Goal: Information Seeking & Learning: Learn about a topic

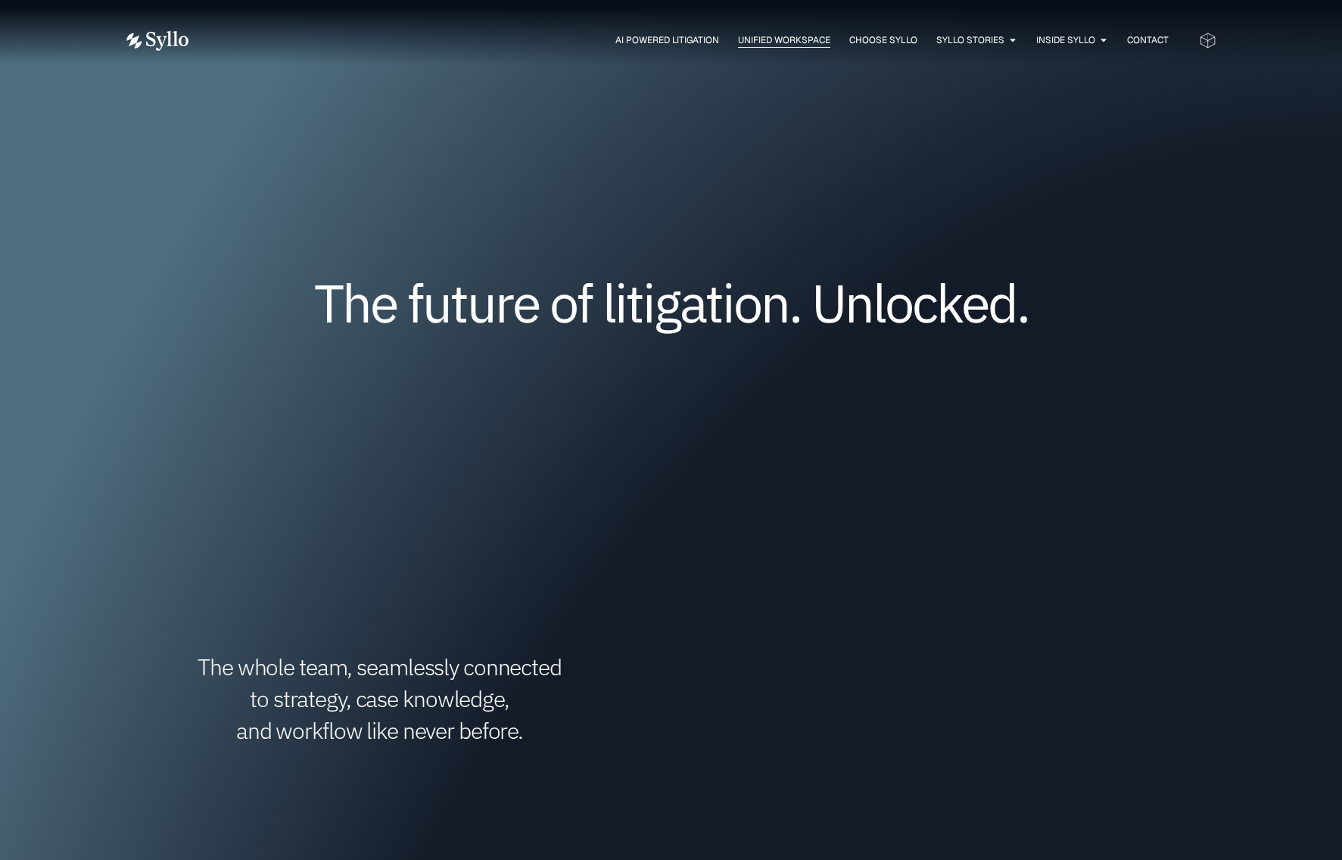
click at [773, 36] on span "Unified Workspace" at bounding box center [784, 40] width 92 height 14
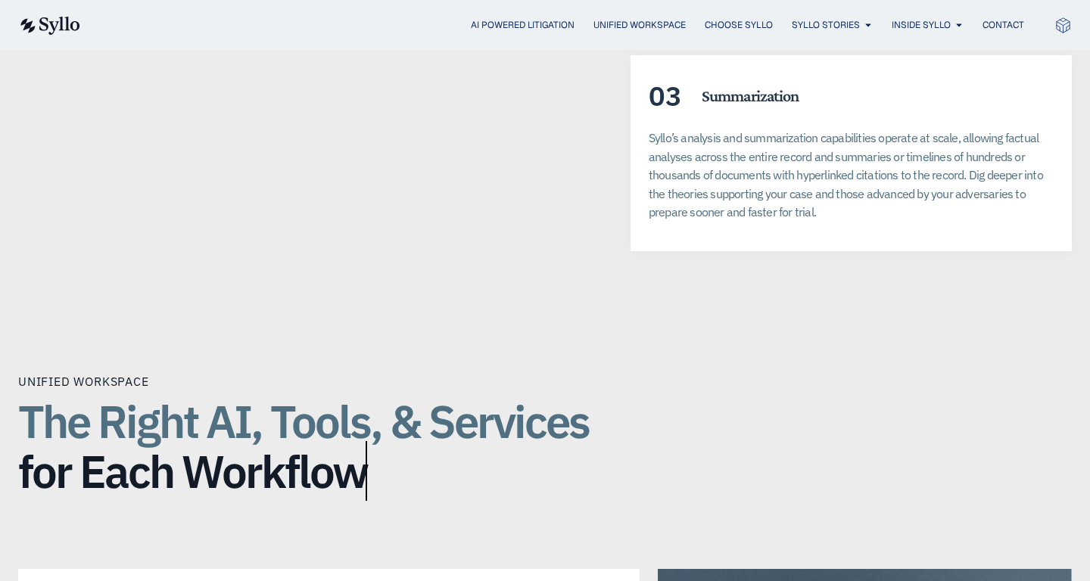
scroll to position [3350, 0]
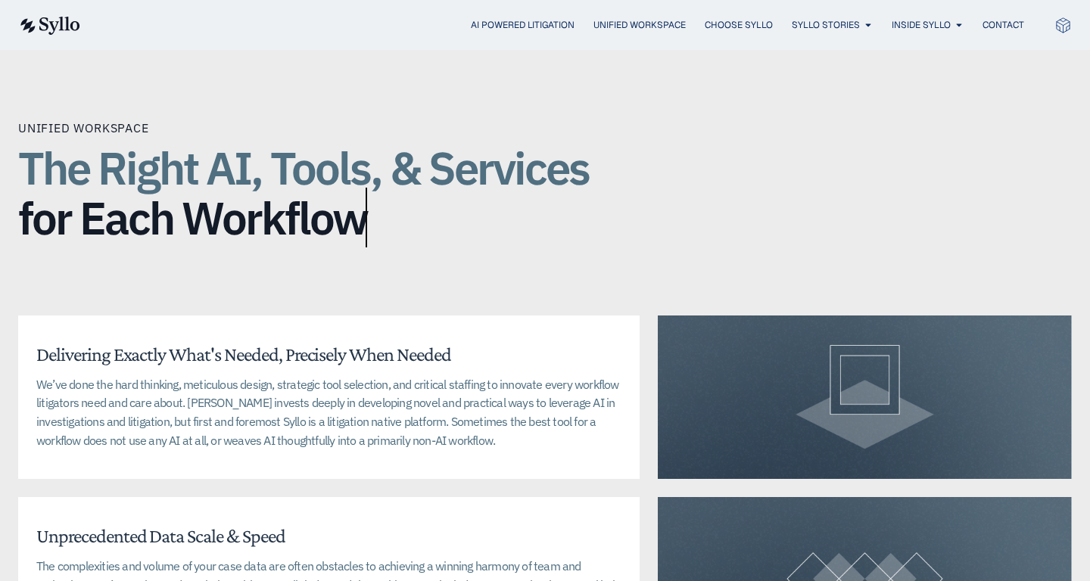
click at [483, 375] on p "We’ve done the hard thinking, meticulous design, strategic tool selection, and …" at bounding box center [328, 412] width 585 height 75
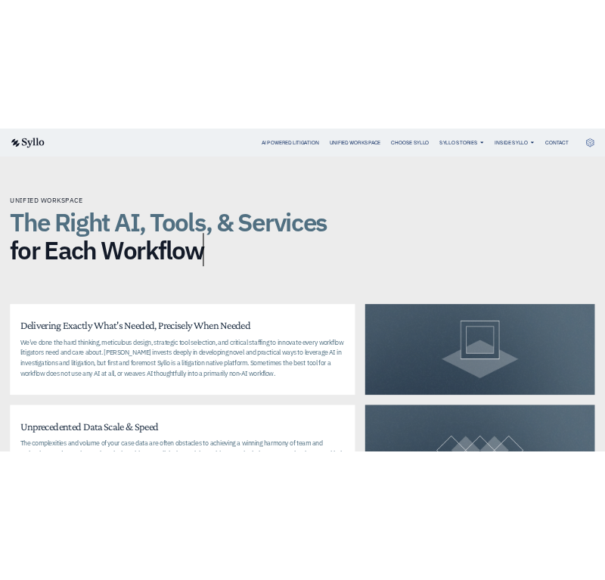
scroll to position [3444, 0]
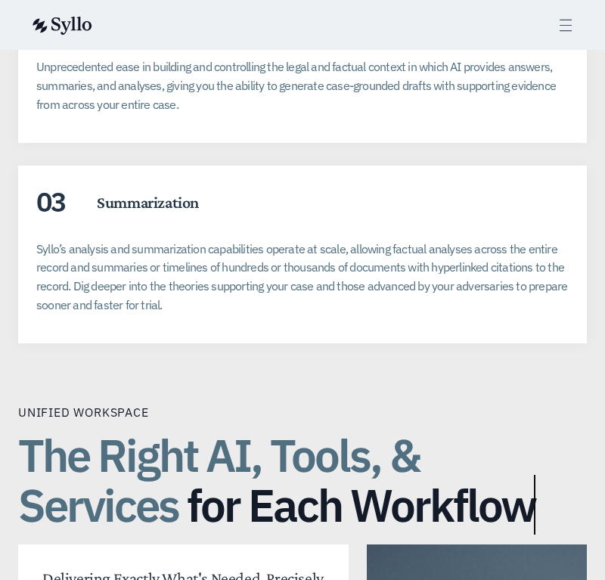
click at [565, 21] on icon at bounding box center [566, 25] width 17 height 17
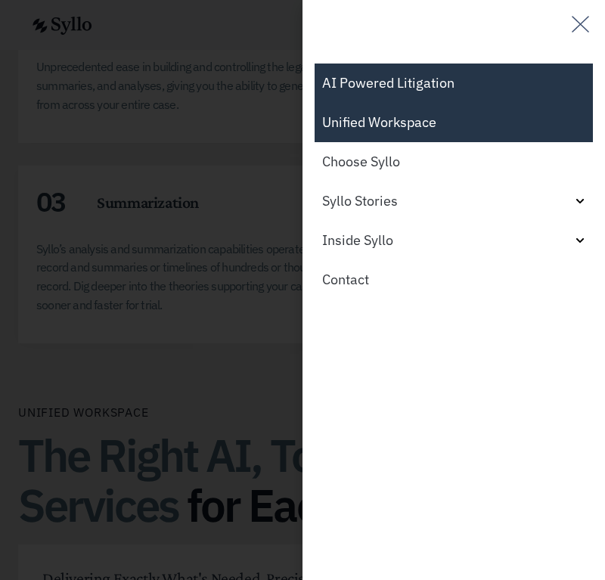
click at [424, 73] on link "AI Powered Litigation" at bounding box center [454, 83] width 279 height 39
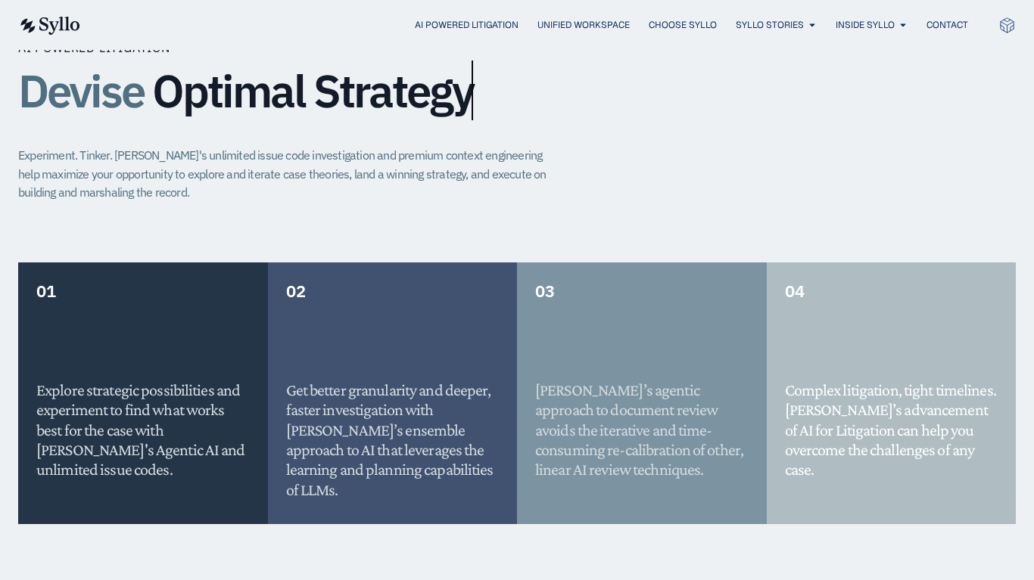
scroll to position [1169, 0]
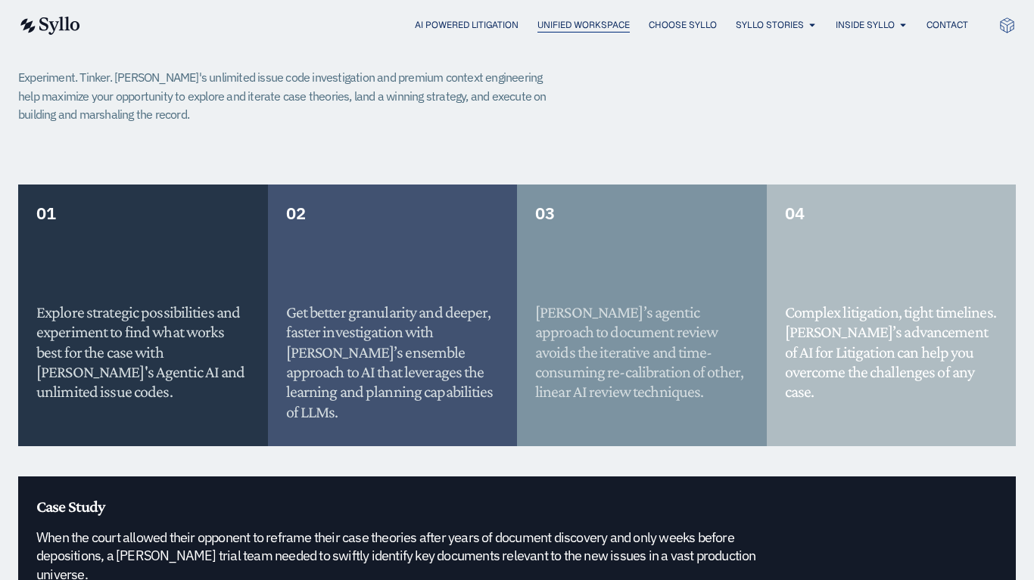
click at [605, 26] on span "Unified Workspace" at bounding box center [583, 25] width 92 height 14
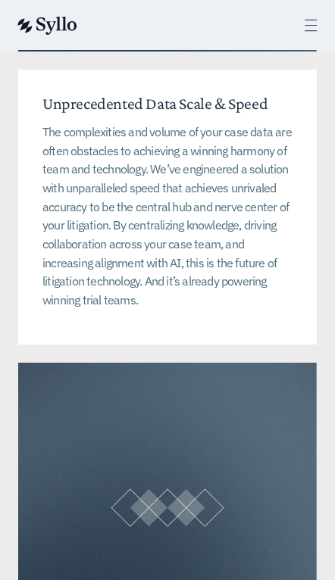
scroll to position [5495, 0]
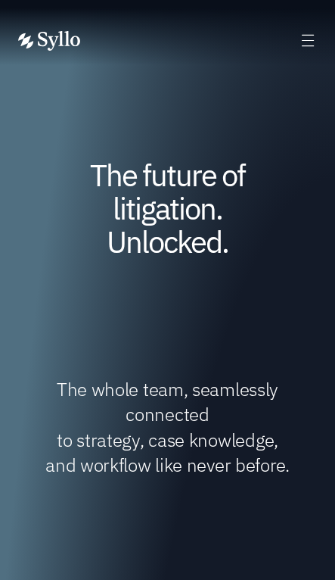
click at [302, 39] on icon at bounding box center [308, 40] width 17 height 17
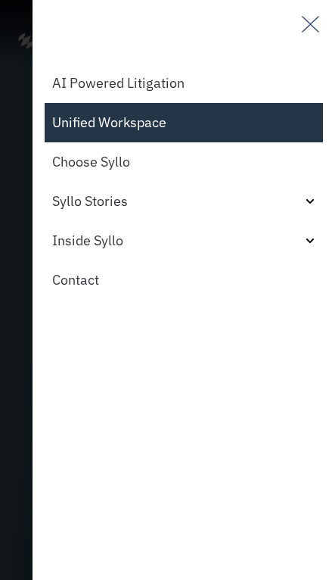
click at [153, 129] on link "Unified Workspace" at bounding box center [184, 122] width 279 height 39
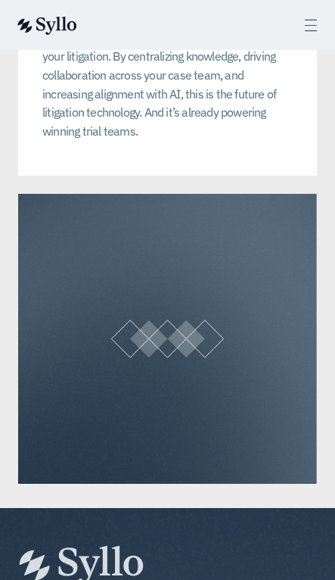
scroll to position [5679, 0]
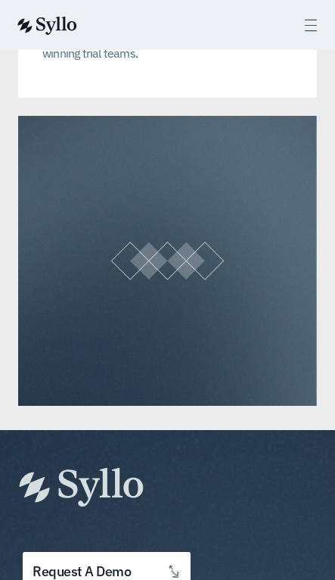
click at [303, 19] on icon at bounding box center [311, 25] width 17 height 17
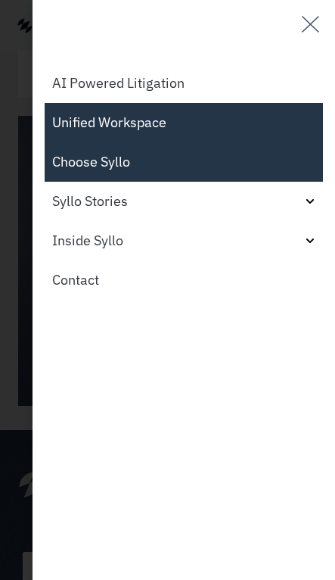
click at [215, 160] on link "Choose Syllo" at bounding box center [184, 161] width 279 height 39
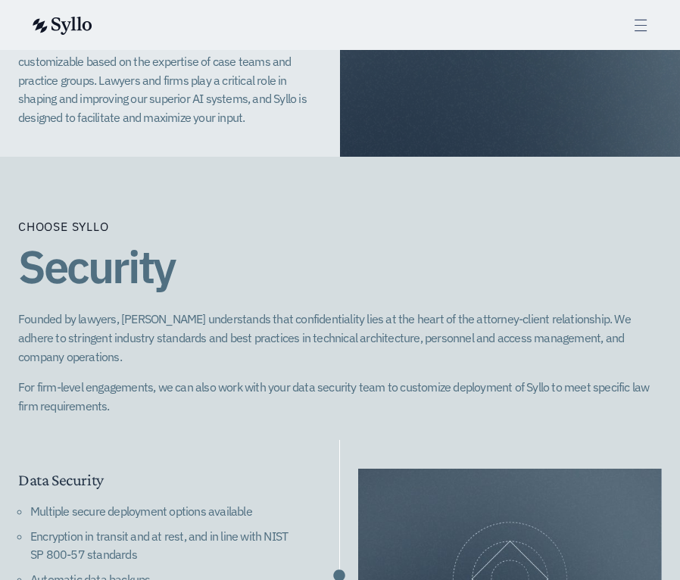
scroll to position [1321, 0]
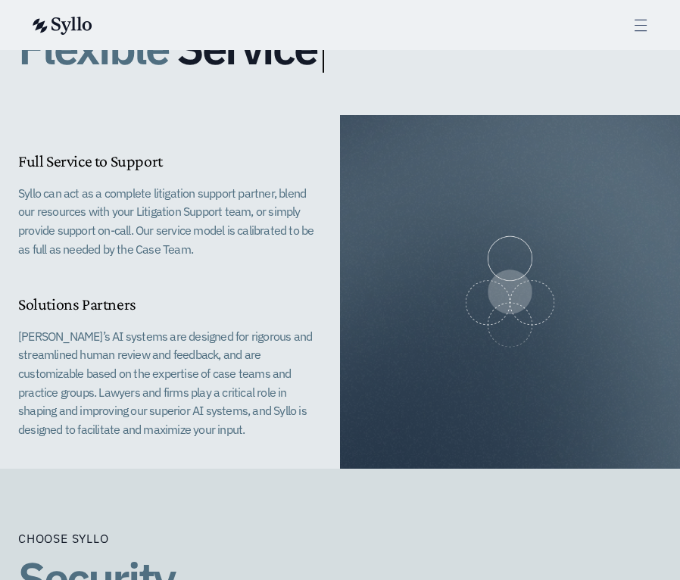
click at [335, 39] on div "AI Powered Litigation Unified Workspace Choose Syllo Syllo Stories Close Syllo …" at bounding box center [339, 25] width 619 height 50
click at [335, 26] on icon at bounding box center [640, 25] width 17 height 17
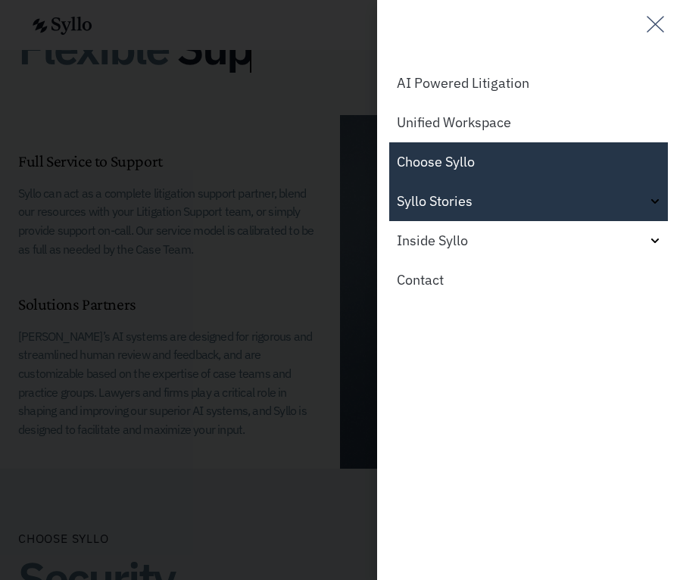
click at [335, 199] on link "Syllo Stories" at bounding box center [528, 201] width 279 height 39
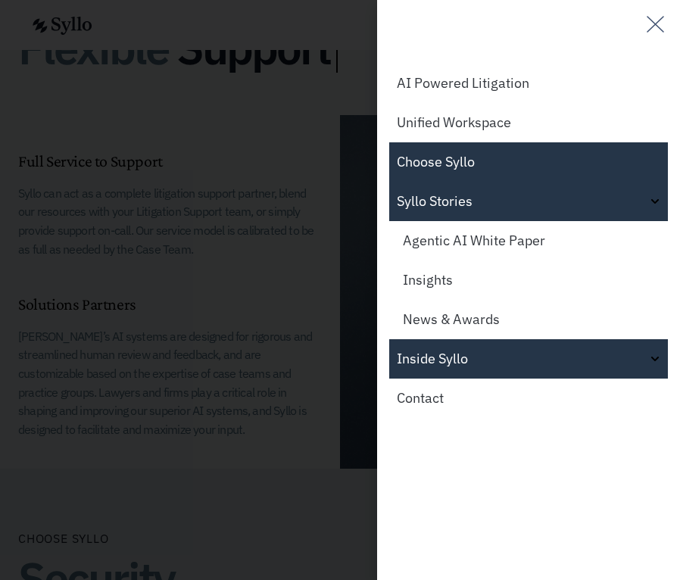
click at [335, 362] on link "Inside Syllo" at bounding box center [528, 358] width 279 height 39
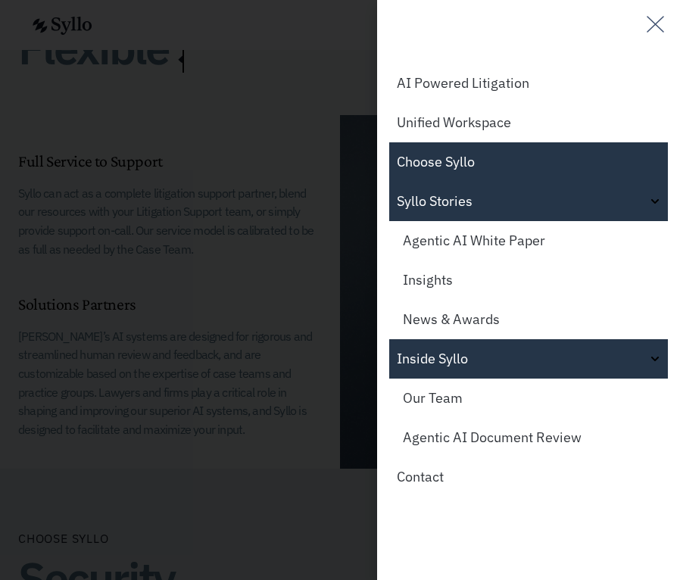
click at [335, 196] on link "Syllo Stories" at bounding box center [528, 201] width 279 height 39
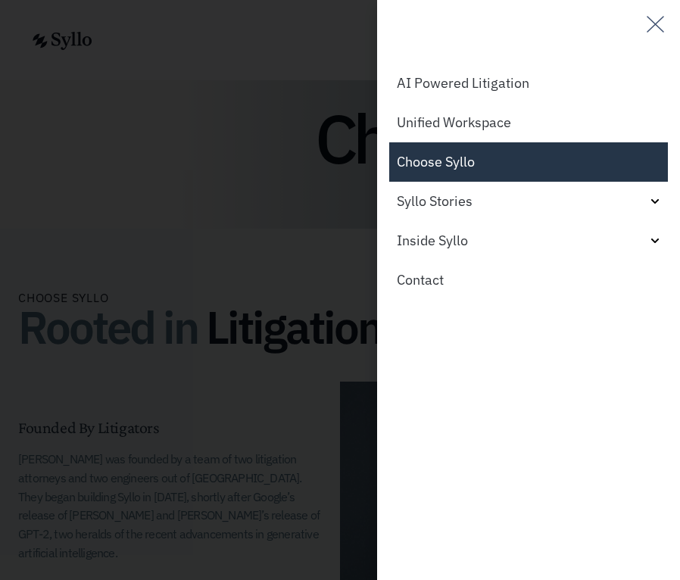
click at [255, 219] on div "Off-Canvas" at bounding box center [340, 290] width 680 height 580
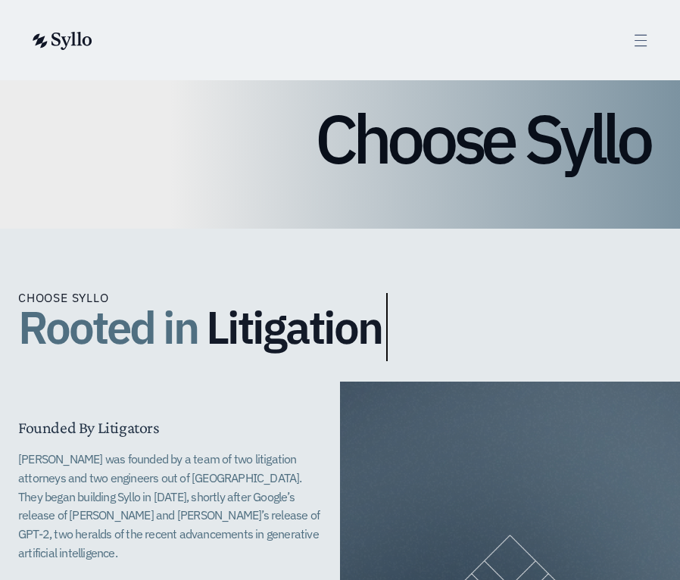
click at [335, 35] on icon at bounding box center [640, 40] width 11 height 11
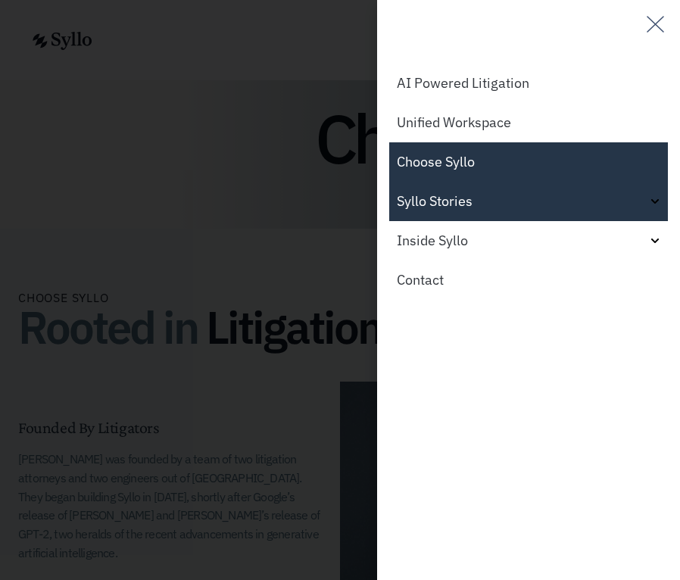
click at [335, 199] on link "Syllo Stories" at bounding box center [528, 201] width 279 height 39
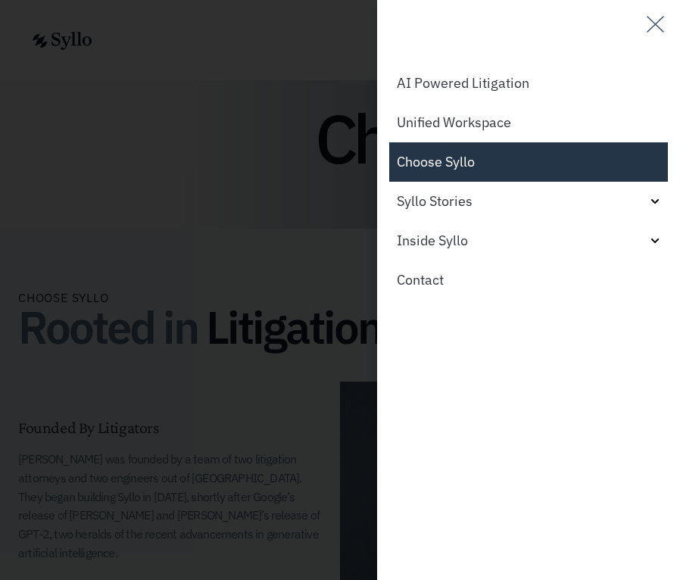
click at [335, 23] on icon "Off-Canvas" at bounding box center [655, 24] width 24 height 24
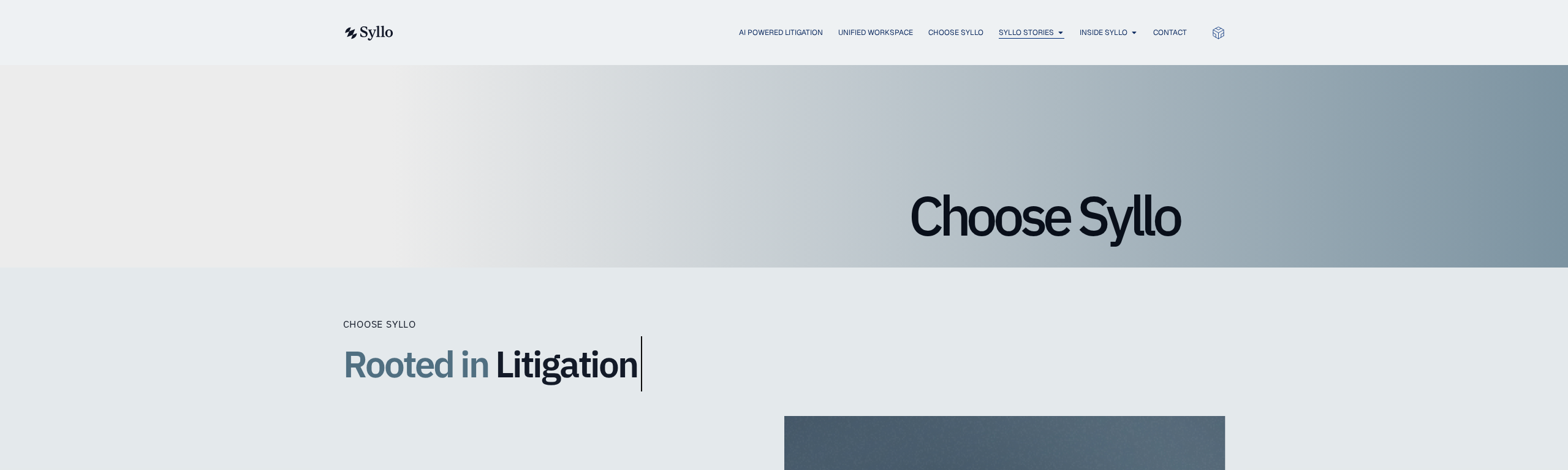
click at [271, 32] on span "Syllo Stories" at bounding box center [1026, 32] width 55 height 11
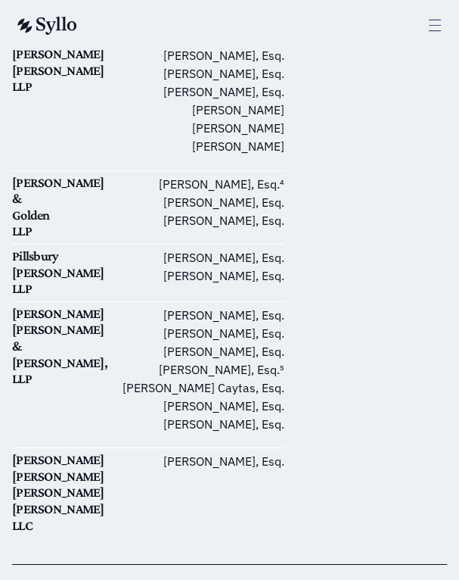
scroll to position [1228, 0]
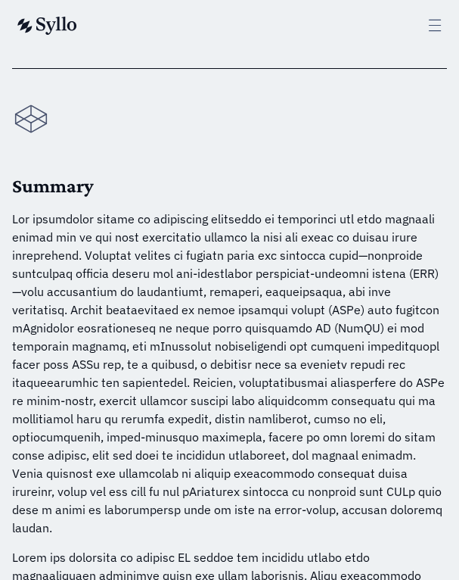
click at [431, 23] on icon at bounding box center [435, 25] width 17 height 17
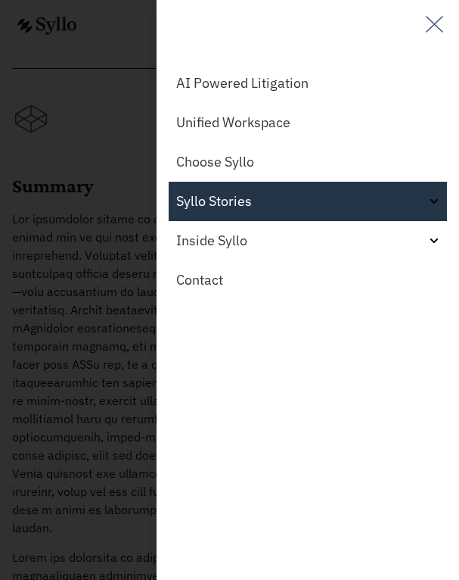
click at [265, 191] on link "Syllo Stories" at bounding box center [308, 201] width 279 height 39
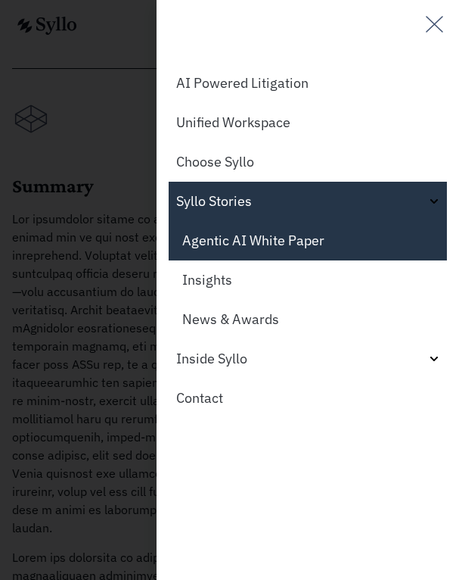
click at [265, 191] on link "Syllo Stories" at bounding box center [308, 201] width 279 height 39
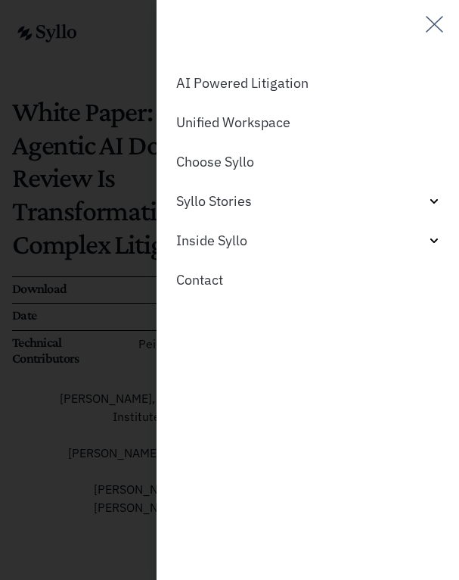
click at [435, 17] on icon "Off-Canvas" at bounding box center [435, 24] width 24 height 24
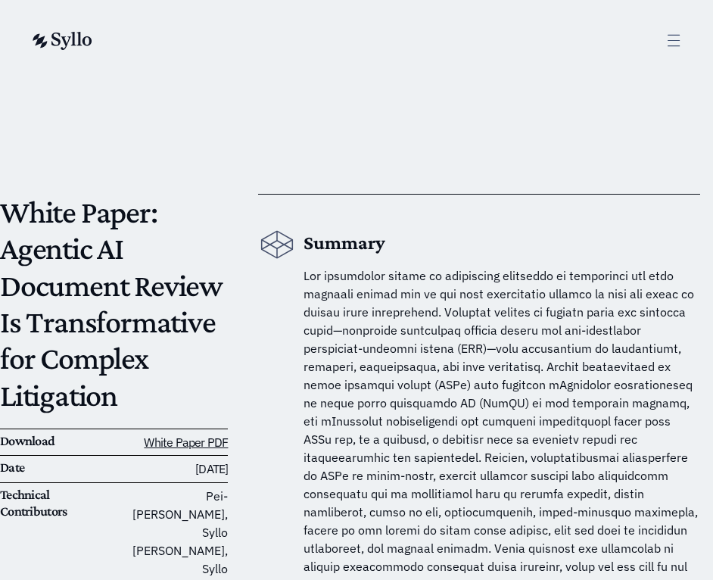
click at [673, 37] on icon at bounding box center [673, 40] width 17 height 17
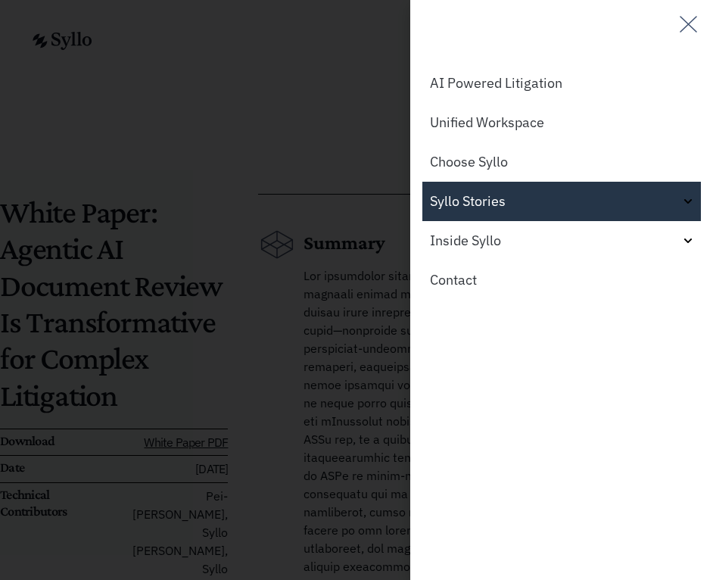
click at [595, 198] on link "Syllo Stories" at bounding box center [561, 201] width 279 height 39
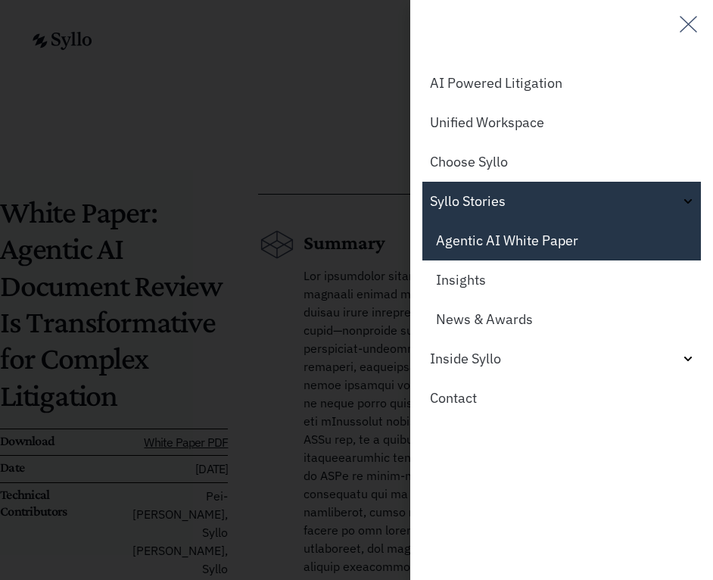
click at [549, 241] on link "Agentic AI White Paper" at bounding box center [561, 240] width 279 height 39
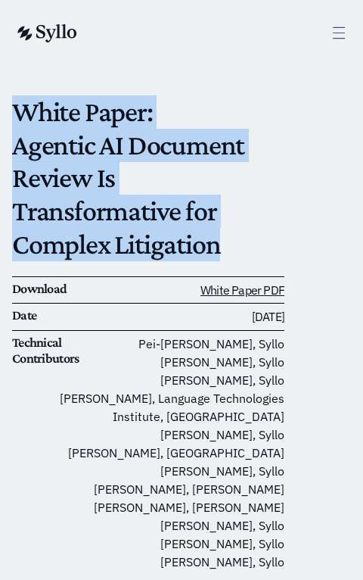
drag, startPoint x: 213, startPoint y: 244, endPoint x: -20, endPoint y: 78, distance: 286.5
copy p "White Paper: Agentic AI Document Review Is Transformative for Complex Litigation"
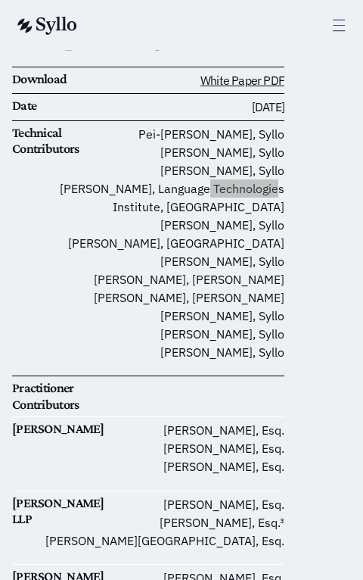
scroll to position [132, 0]
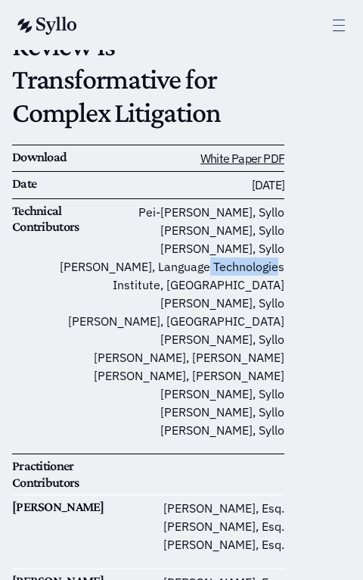
drag, startPoint x: 295, startPoint y: 422, endPoint x: 201, endPoint y: 210, distance: 232.5
copy p "Pei-Lun Tai, Syllo Jeffrey Chivers, Syllo Oz Ben-Ami, Syllo Jamie Callan, Langu…"
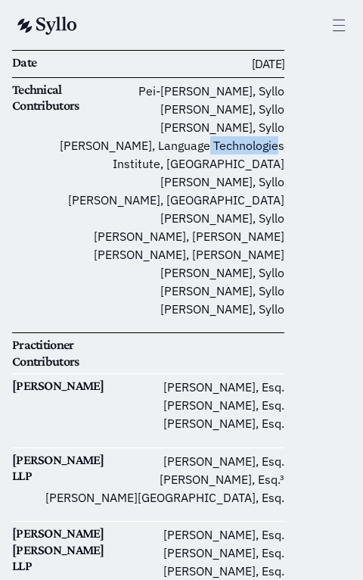
scroll to position [310, 0]
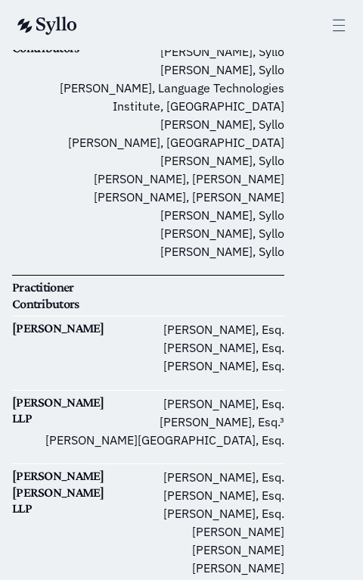
click at [283, 394] on p "Brandon F. Renken, Esq. Andrew C. Elkhoury, Esq.³ Anna V. Durham, Esq." at bounding box center [164, 421] width 239 height 54
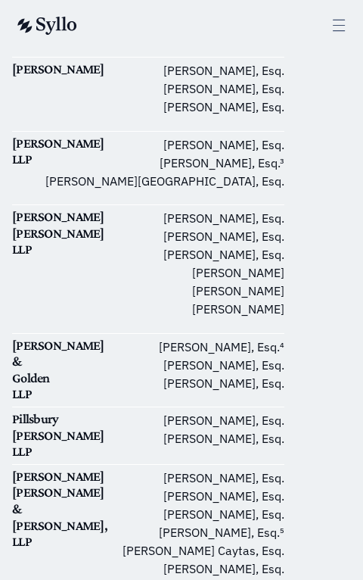
scroll to position [868, 0]
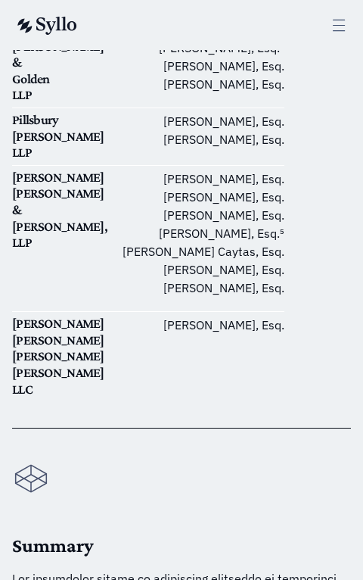
click at [128, 208] on p "Christopher D. Kercher, Esq. Asher B. Griffin, Esq. Heather Christenson, Esq. M…" at bounding box center [164, 233] width 239 height 127
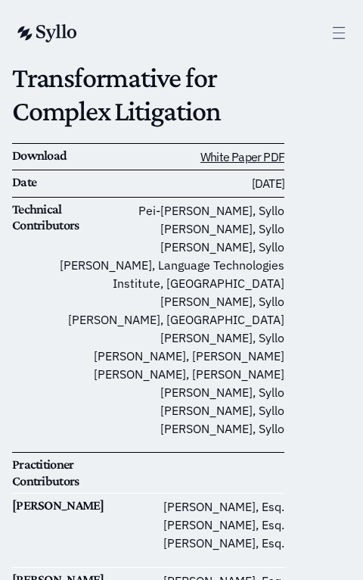
scroll to position [55, 0]
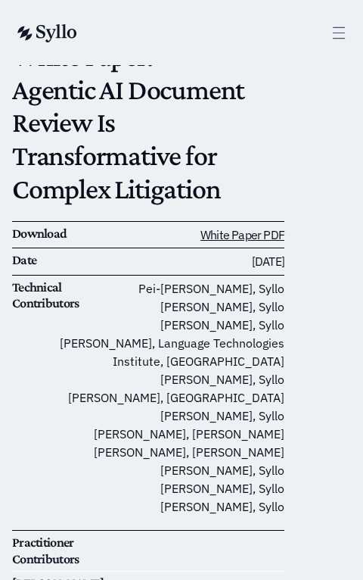
click at [125, 279] on p "Pei-Lun Tai, Syllo Jeffrey Chivers, Syllo Oz Ben-Ami, Syllo Jamie Callan, Langu…" at bounding box center [164, 397] width 239 height 236
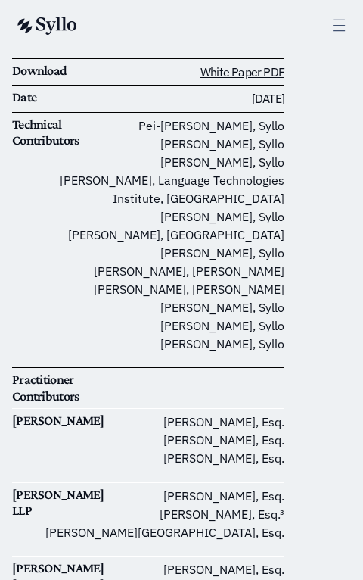
click at [113, 367] on span at bounding box center [148, 367] width 272 height 1
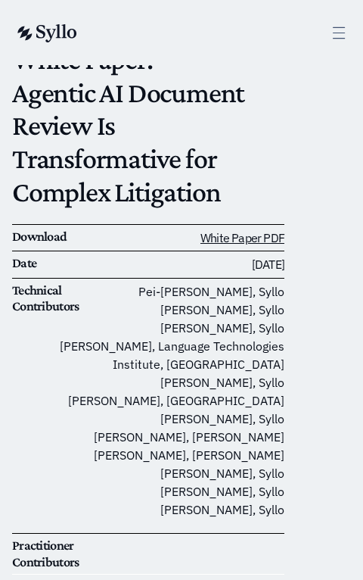
scroll to position [0, 0]
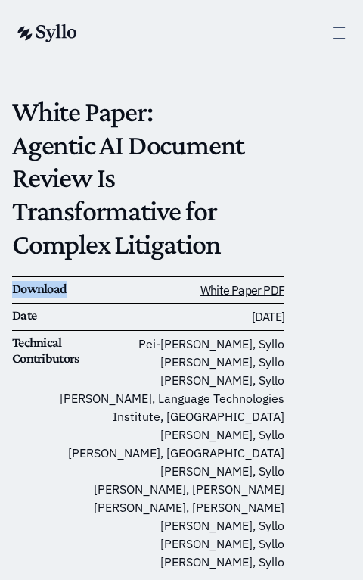
click at [45, 290] on h6 "Download" at bounding box center [28, 289] width 33 height 17
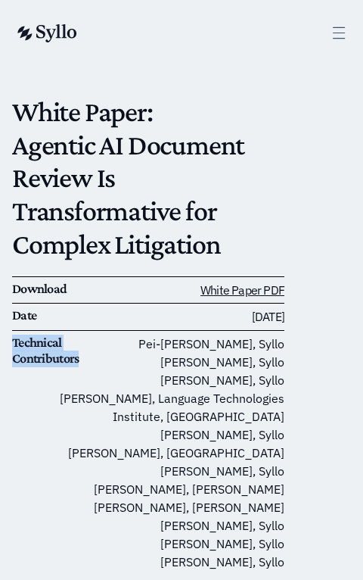
drag, startPoint x: 90, startPoint y: 352, endPoint x: 27, endPoint y: 338, distance: 64.4
click at [14, 338] on h6 "Technical Contributors" at bounding box center [28, 351] width 33 height 33
copy h6 "Technical Contributors"
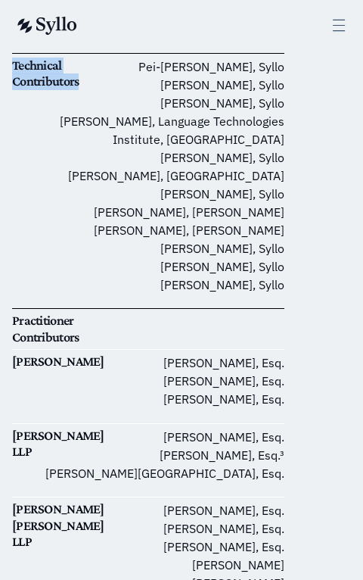
scroll to position [326, 0]
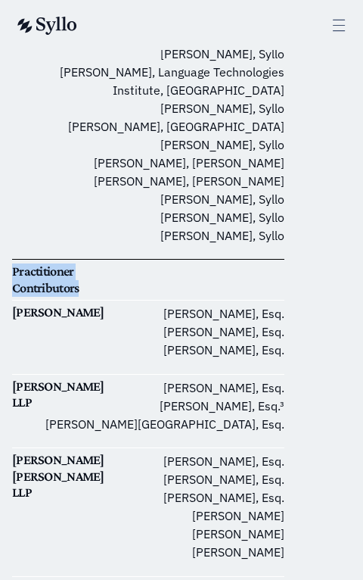
drag, startPoint x: 83, startPoint y: 282, endPoint x: 13, endPoint y: 272, distance: 71.1
click at [13, 272] on h6 "Practitioner Contributors" at bounding box center [28, 279] width 33 height 33
copy h6 "Practitioner Contributors"
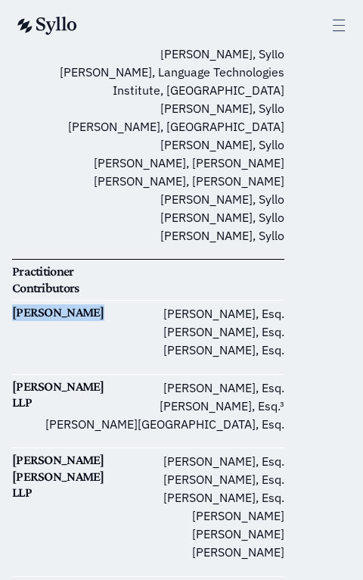
drag, startPoint x: 90, startPoint y: 308, endPoint x: 14, endPoint y: 304, distance: 76.5
click at [14, 304] on h6 "Ballard Spahr" at bounding box center [28, 312] width 33 height 17
copy h6 "Ballard Spahr"
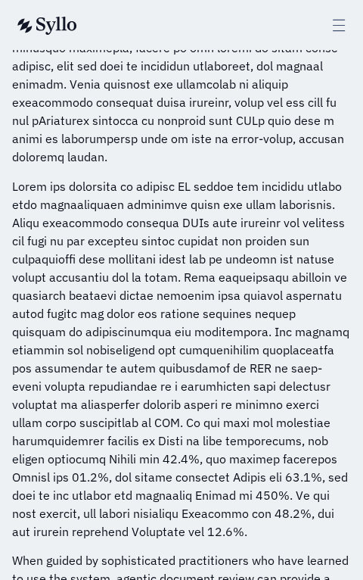
scroll to position [2028, 0]
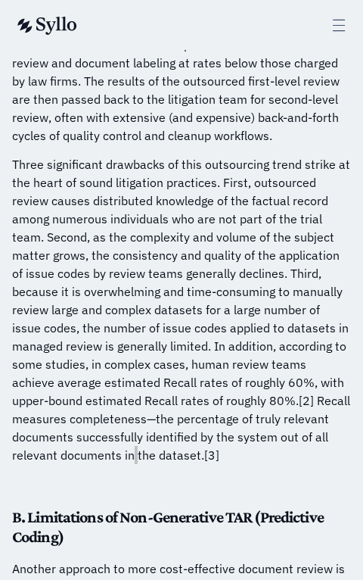
scroll to position [3176, 0]
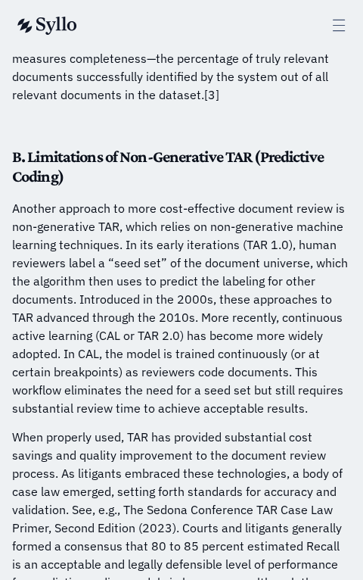
drag, startPoint x: 154, startPoint y: 397, endPoint x: -11, endPoint y: 403, distance: 165.1
copy strong "Coarser Document Analysis"
drag, startPoint x: 216, startPoint y: 400, endPoint x: 175, endPoint y: 399, distance: 41.7
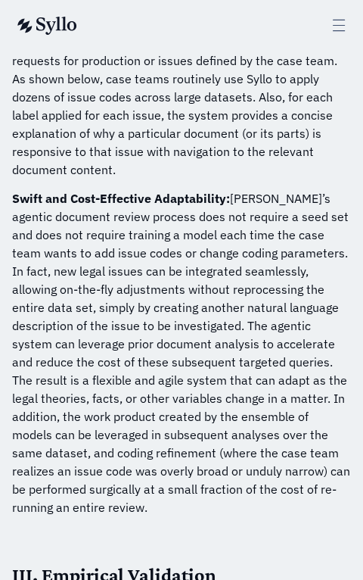
scroll to position [7451, 0]
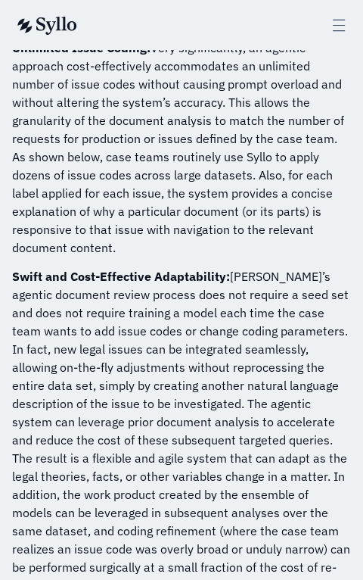
drag, startPoint x: 126, startPoint y: 303, endPoint x: 117, endPoint y: 291, distance: 14.7
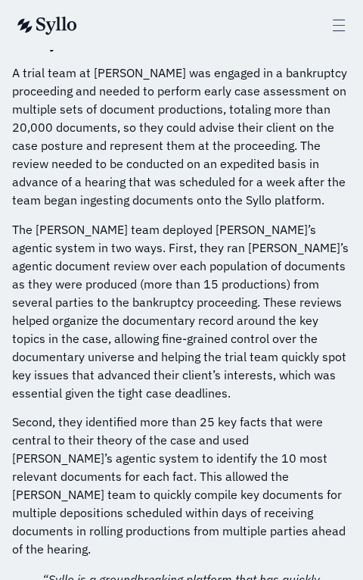
scroll to position [16056, 0]
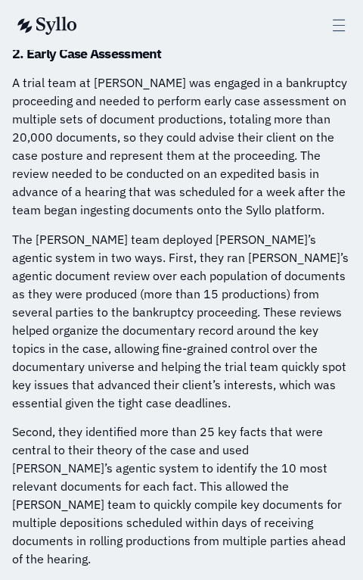
drag, startPoint x: 307, startPoint y: 321, endPoint x: 83, endPoint y: 182, distance: 263.4
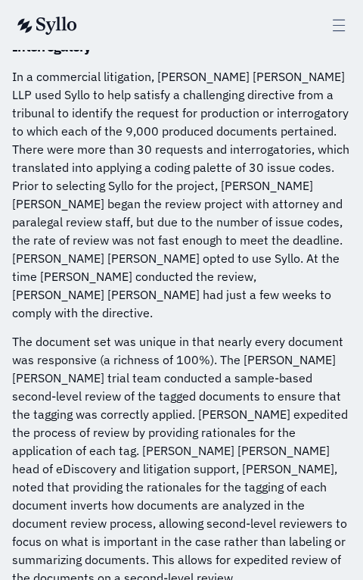
scroll to position [15329, 0]
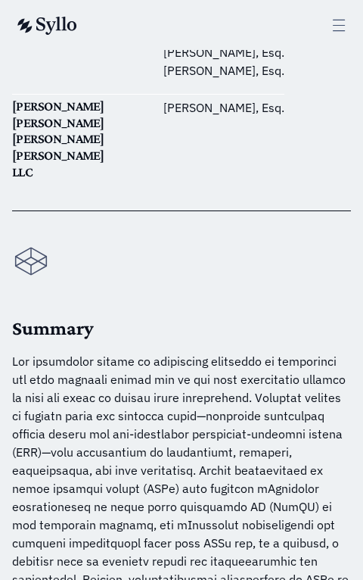
scroll to position [1061, 0]
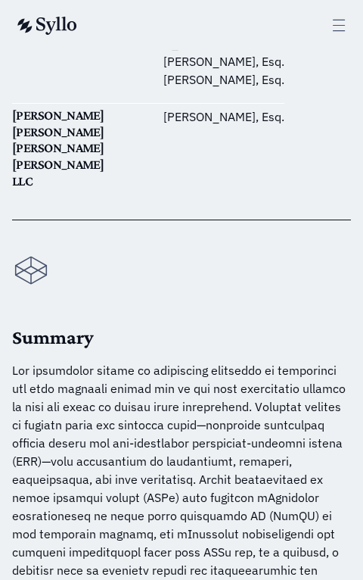
click at [22, 251] on icon at bounding box center [31, 270] width 38 height 38
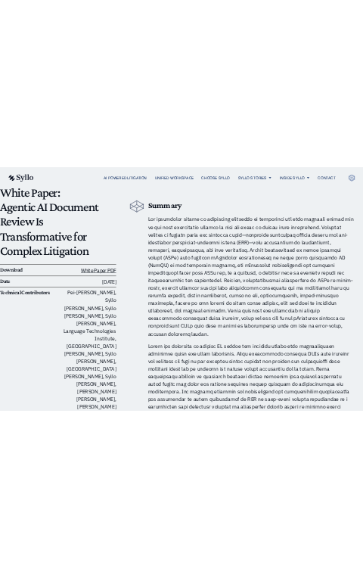
scroll to position [0, 0]
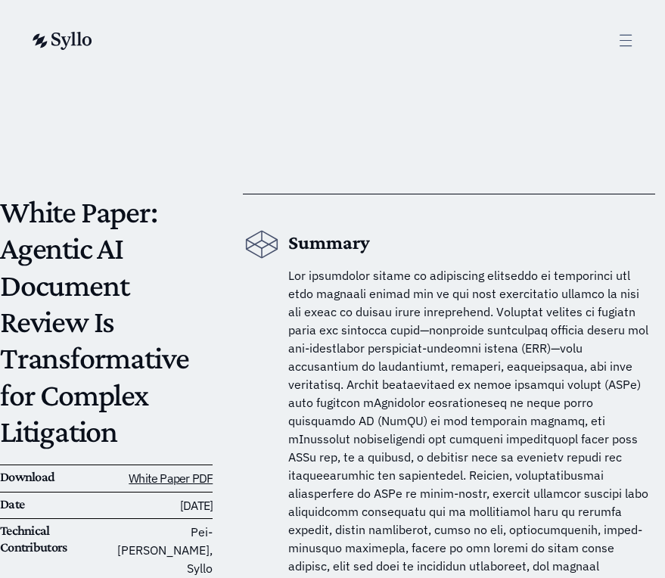
drag, startPoint x: 272, startPoint y: 247, endPoint x: 945, endPoint y: 170, distance: 677.2
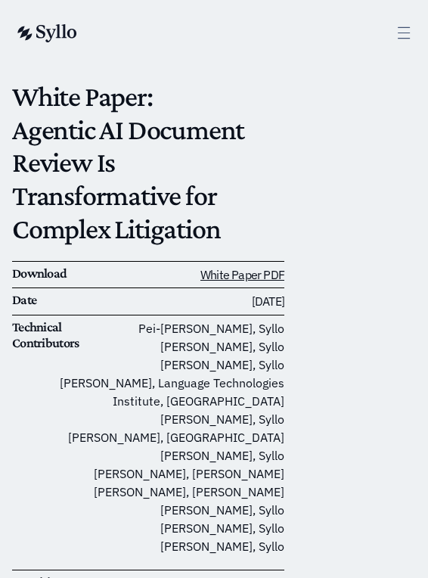
click at [392, 37] on div "AI Powered Litigation Unified Workspace Choose Syllo Syllo Stories Close Syllo …" at bounding box center [214, 33] width 398 height 20
click at [400, 33] on icon at bounding box center [404, 32] width 11 height 11
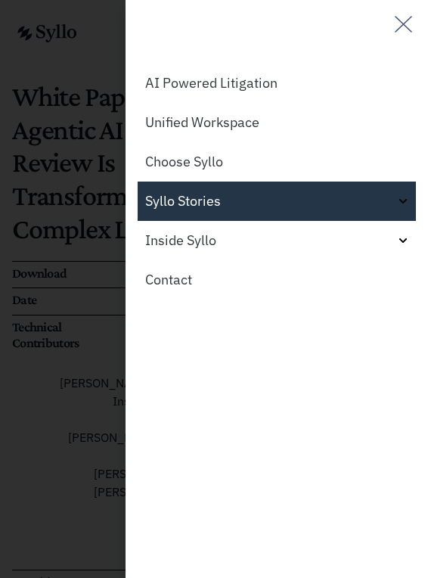
click at [382, 204] on link "Syllo Stories" at bounding box center [277, 201] width 279 height 39
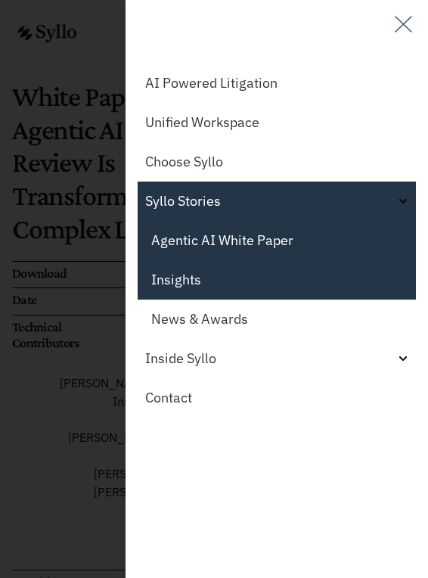
click at [224, 287] on link "Insights" at bounding box center [277, 279] width 279 height 39
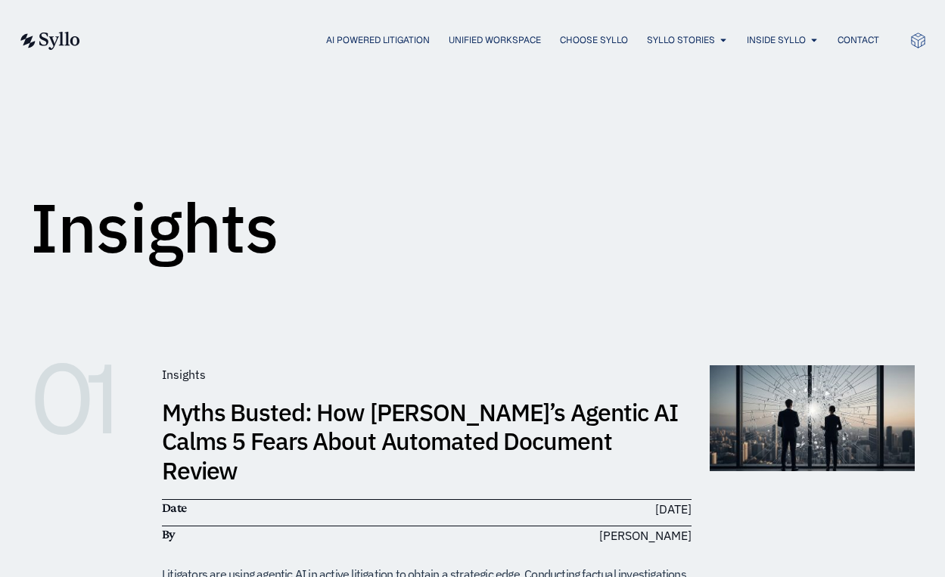
scroll to position [154, 0]
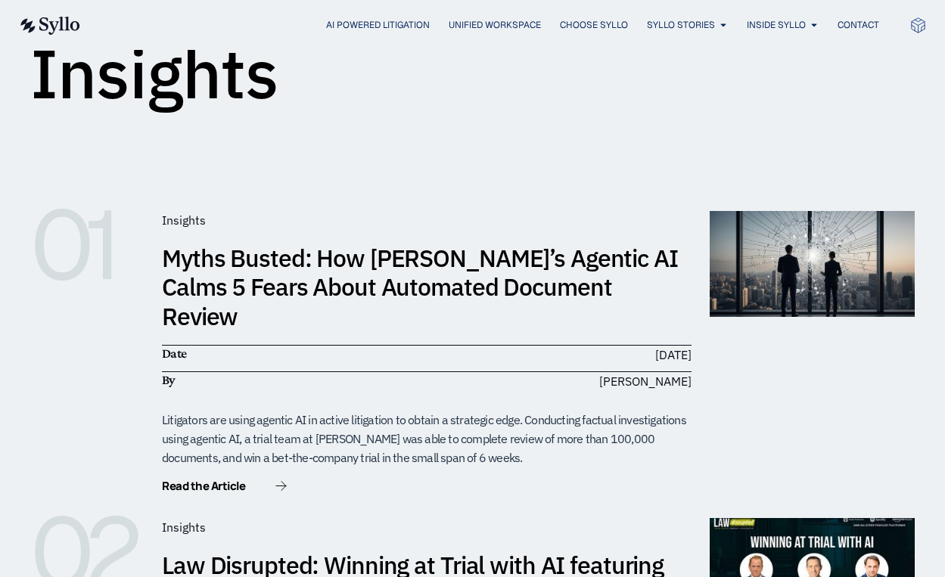
click at [428, 23] on span "Inside Syllo" at bounding box center [776, 25] width 59 height 14
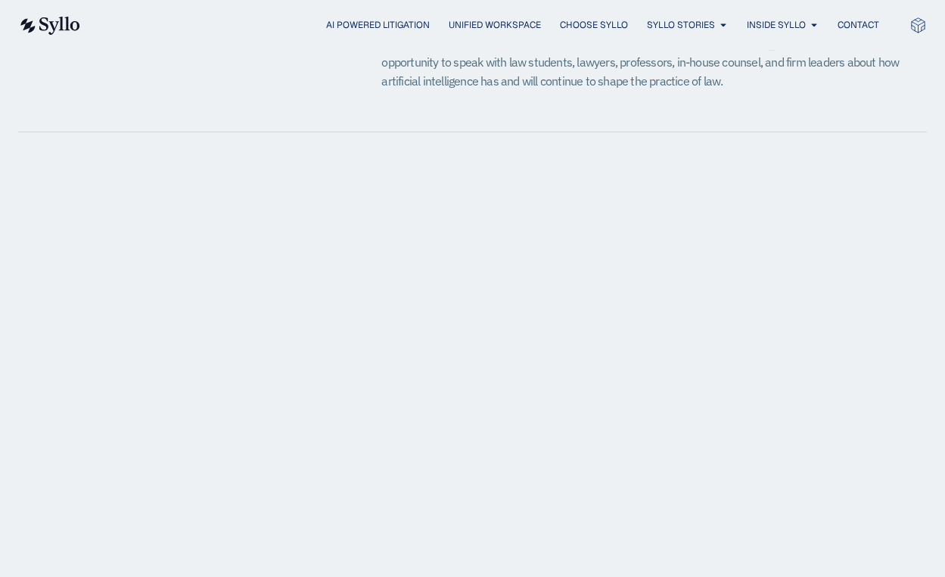
scroll to position [744, 0]
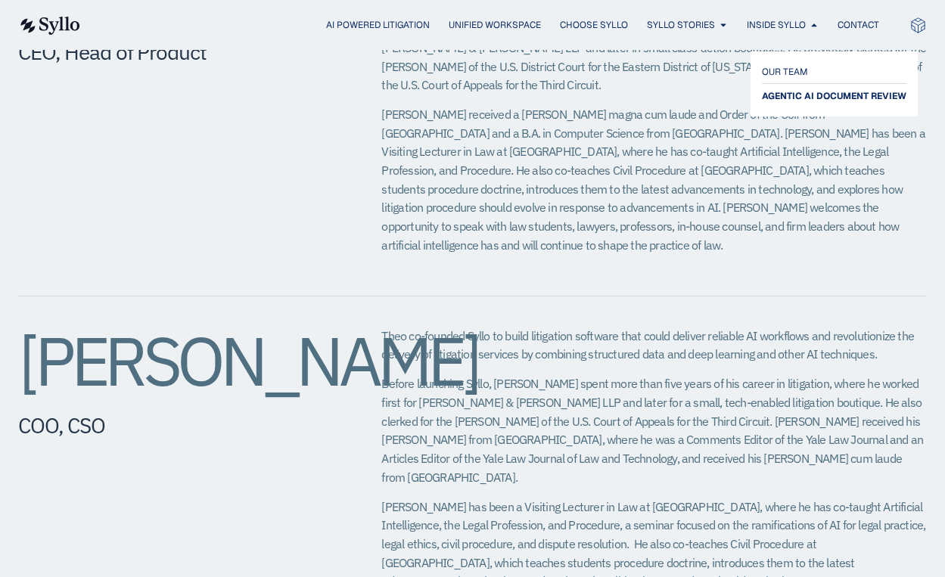
click at [789, 91] on span "AGENTIC AI DOCUMENT REVIEW" at bounding box center [834, 96] width 145 height 18
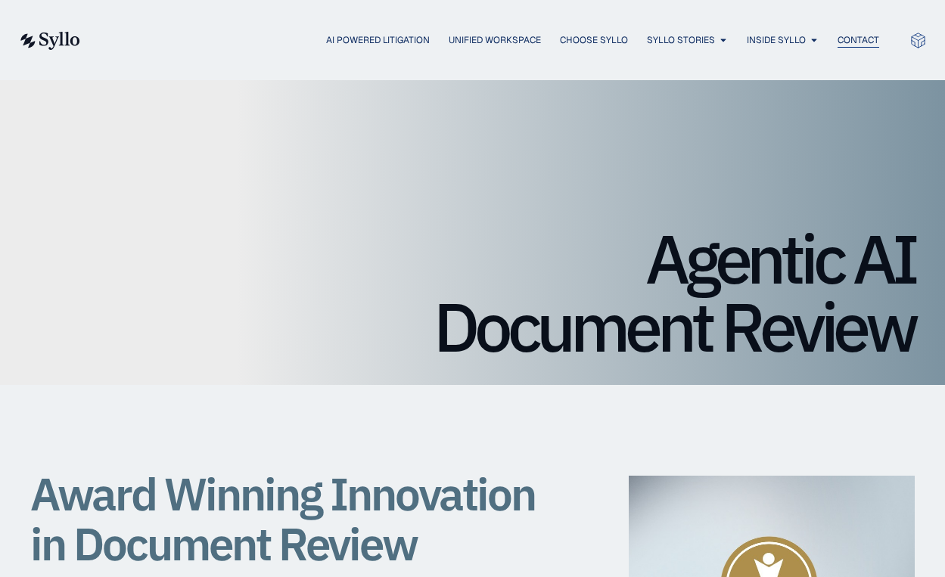
click at [858, 33] on span "Contact" at bounding box center [859, 40] width 42 height 14
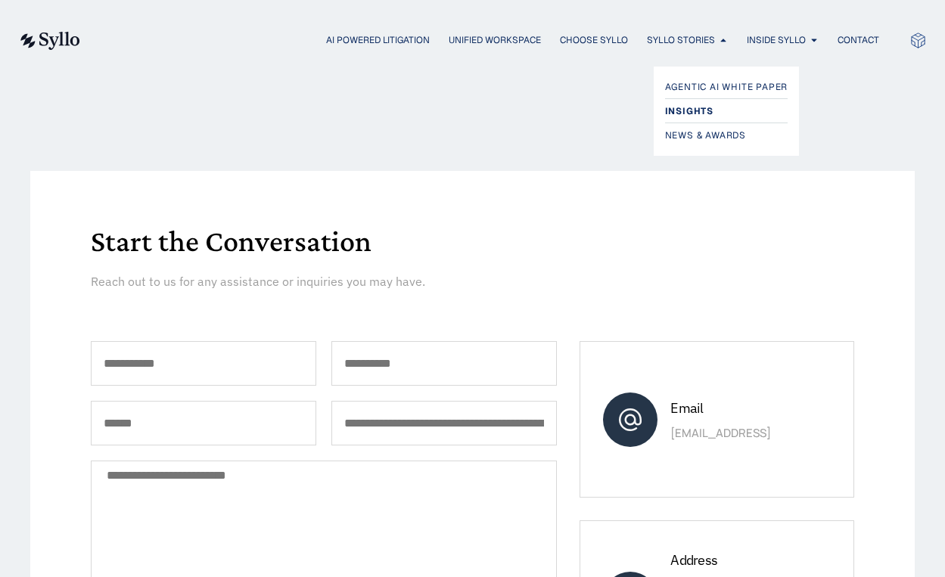
click at [693, 105] on span "Insights" at bounding box center [689, 111] width 48 height 18
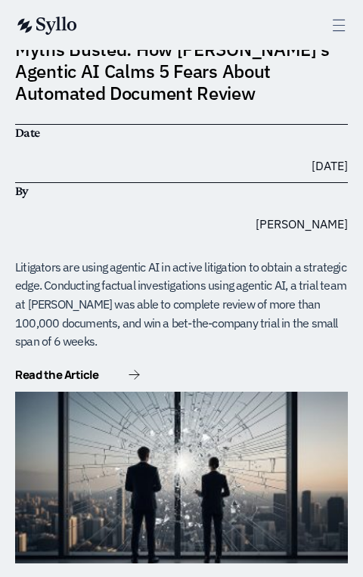
scroll to position [310, 0]
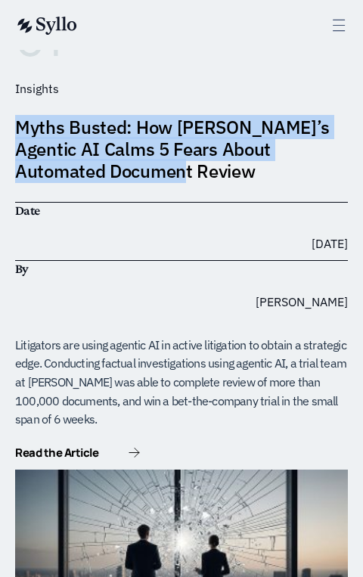
click at [279, 128] on link "Myths Busted: How [PERSON_NAME]’s Agentic AI Calms 5 Fears About Automated Docu…" at bounding box center [172, 149] width 315 height 68
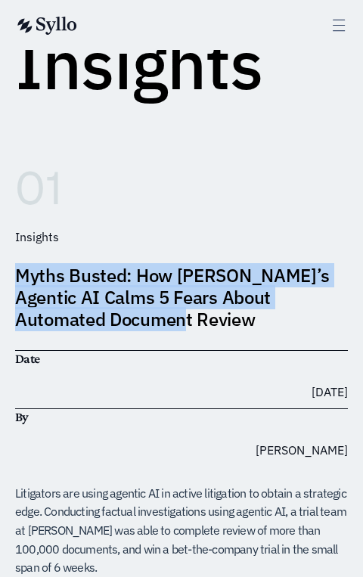
scroll to position [142, 0]
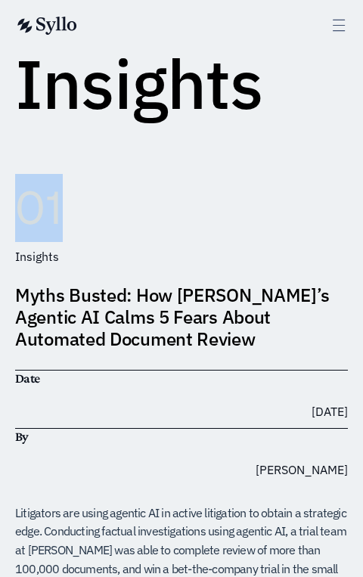
click at [237, 319] on link "Myths Busted: How [PERSON_NAME]’s Agentic AI Calms 5 Fears About Automated Docu…" at bounding box center [172, 317] width 315 height 68
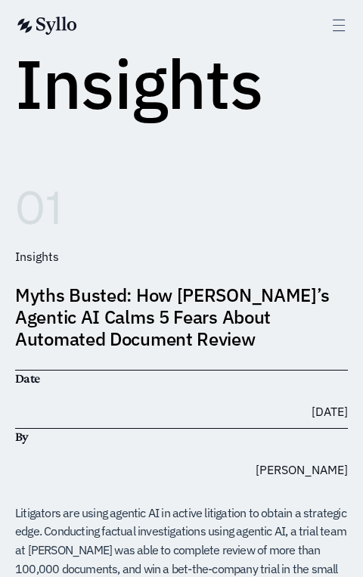
click at [73, 275] on div "Insights Myths Busted: How [PERSON_NAME]’s Agentic AI Calms 5 Fears About Autom…" at bounding box center [181, 438] width 333 height 383
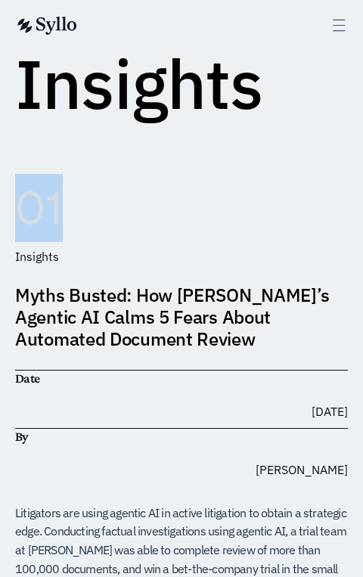
click at [33, 199] on h6 "01" at bounding box center [50, 208] width 71 height 68
drag, startPoint x: 20, startPoint y: 207, endPoint x: 70, endPoint y: 208, distance: 50.0
click at [70, 208] on h6 "01" at bounding box center [50, 208] width 71 height 68
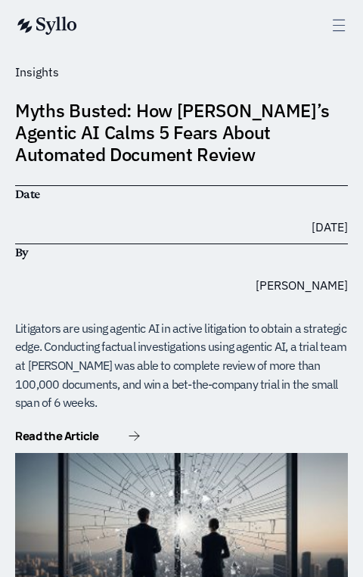
scroll to position [404, 0]
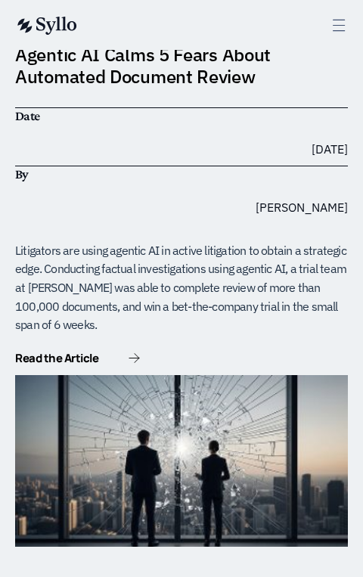
click at [254, 257] on div "Litigators are using agentic AI in active litigation to obtain a strategic edge…" at bounding box center [181, 287] width 333 height 93
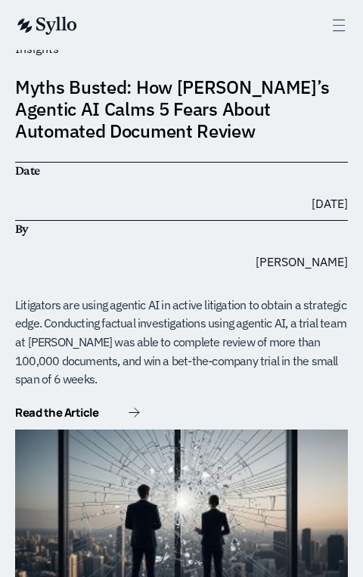
scroll to position [117, 0]
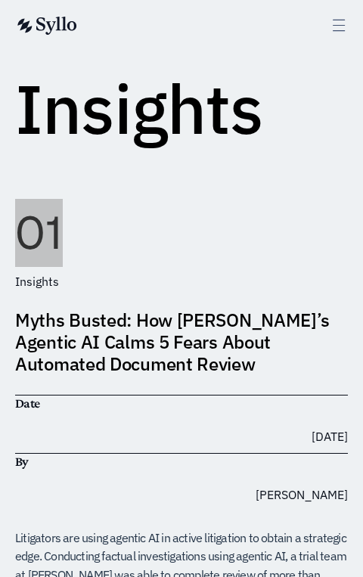
click at [272, 305] on div "01 Insights Myths Busted: How [PERSON_NAME]’s Agentic AI Calms 5 Fears About Au…" at bounding box center [181, 518] width 333 height 634
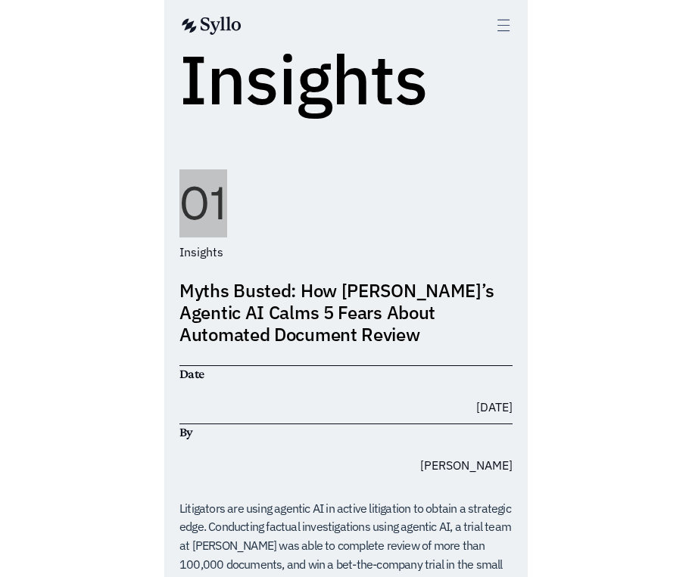
scroll to position [156, 0]
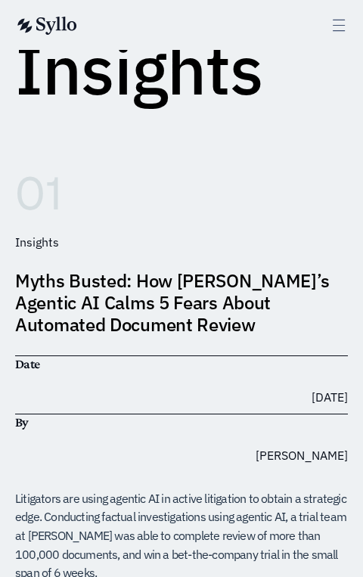
click at [225, 447] on ul "[PERSON_NAME]" at bounding box center [181, 456] width 345 height 18
click at [94, 372] on div "Date [DATE]" at bounding box center [181, 381] width 333 height 51
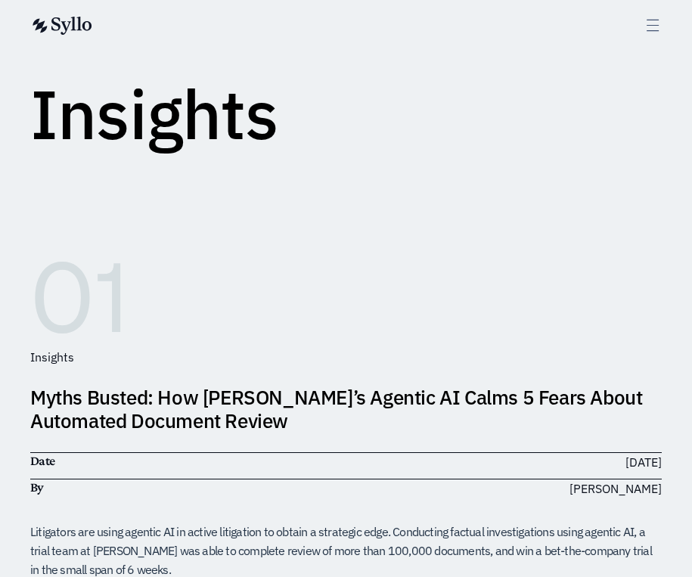
click at [535, 426] on h3 "Myths Busted: How [PERSON_NAME]’s Agentic AI Calms 5 Fears About Automated Docu…" at bounding box center [346, 409] width 632 height 47
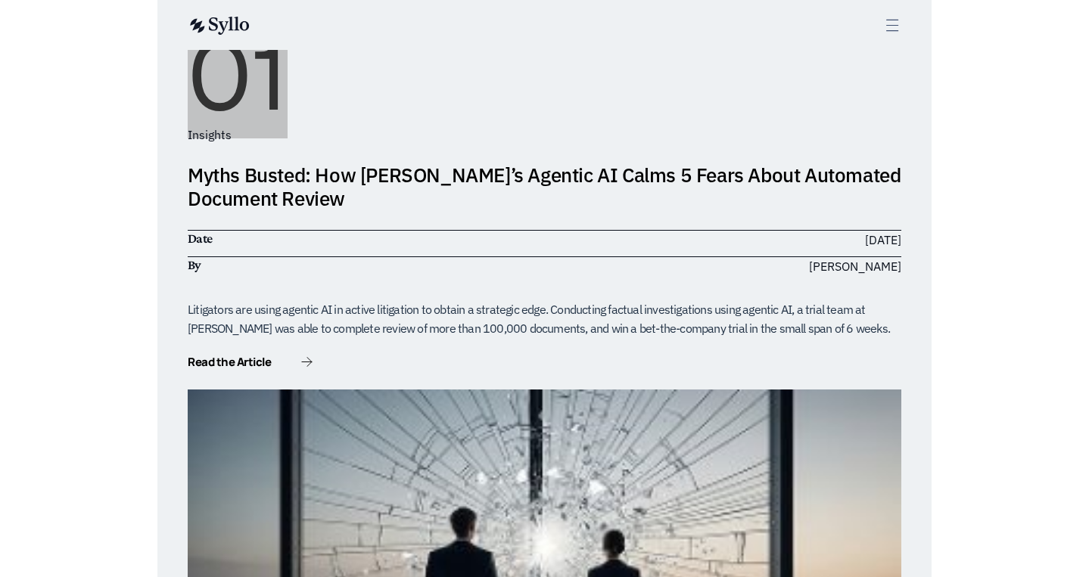
scroll to position [369, 0]
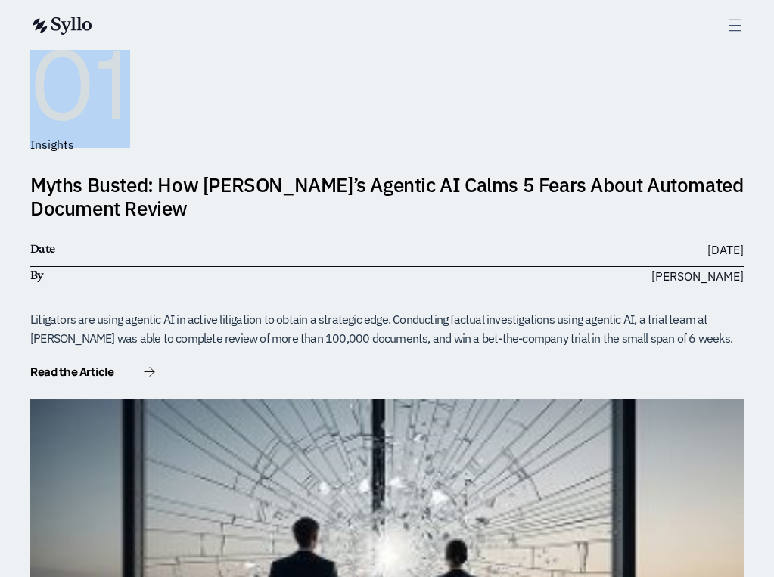
click at [70, 179] on link "Myths Busted: How [PERSON_NAME]’s Agentic AI Calms 5 Fears About Automated Docu…" at bounding box center [386, 196] width 713 height 49
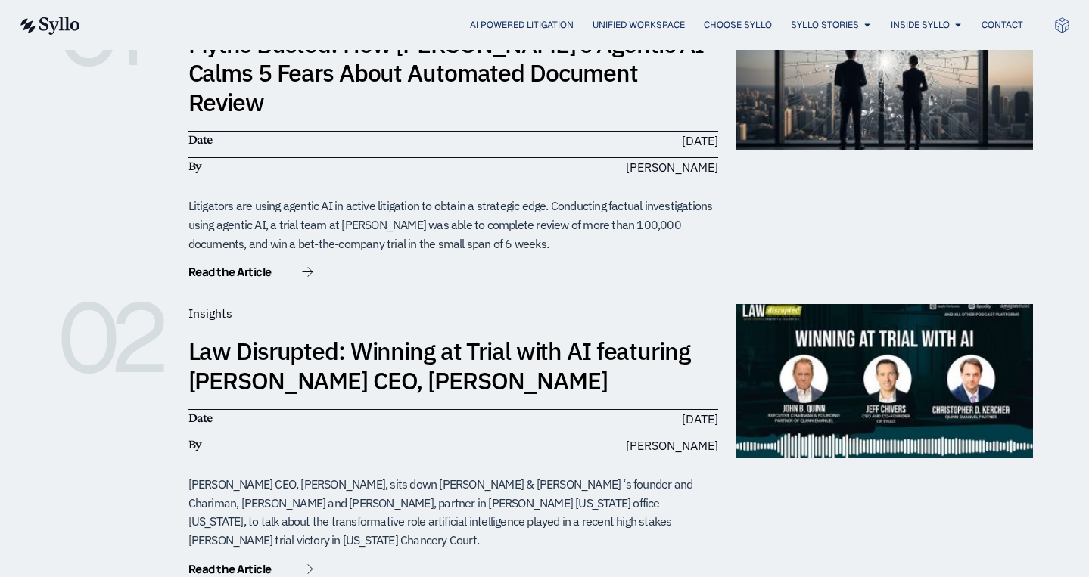
click at [125, 315] on h6 "02" at bounding box center [114, 338] width 114 height 68
click at [129, 304] on h6 "02" at bounding box center [114, 338] width 114 height 68
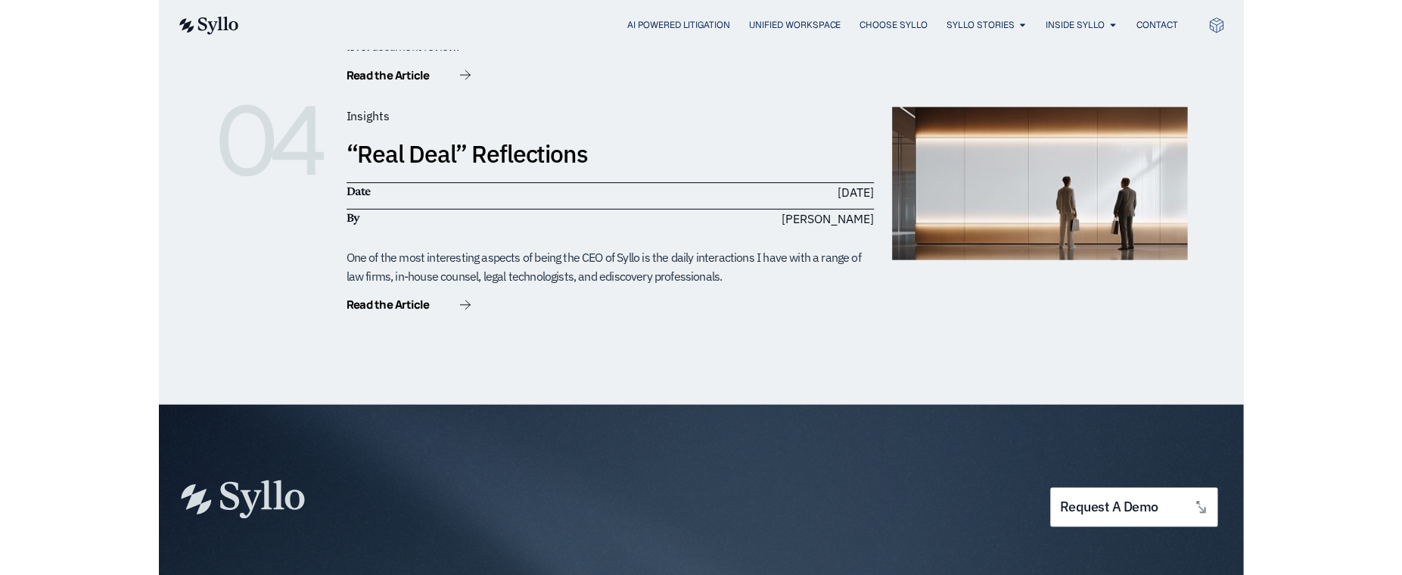
scroll to position [743, 0]
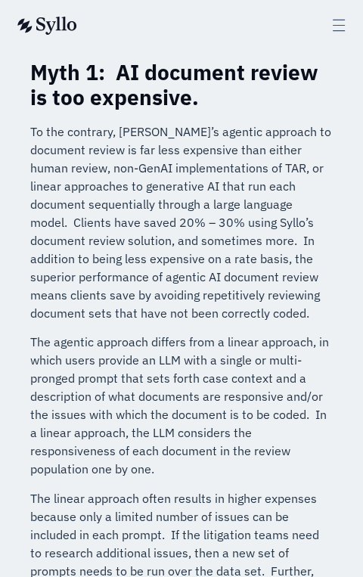
scroll to position [956, 0]
